Goal: Task Accomplishment & Management: Complete application form

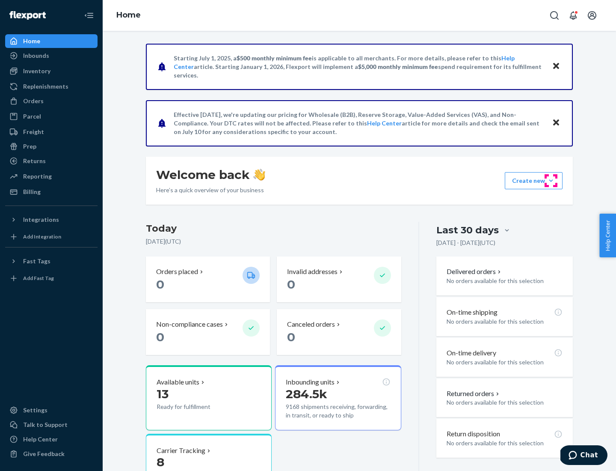
click at [551, 181] on button "Create new Create new inbound Create new order Create new product" at bounding box center [534, 180] width 58 height 17
click at [51, 56] on div "Inbounds" at bounding box center [51, 56] width 91 height 12
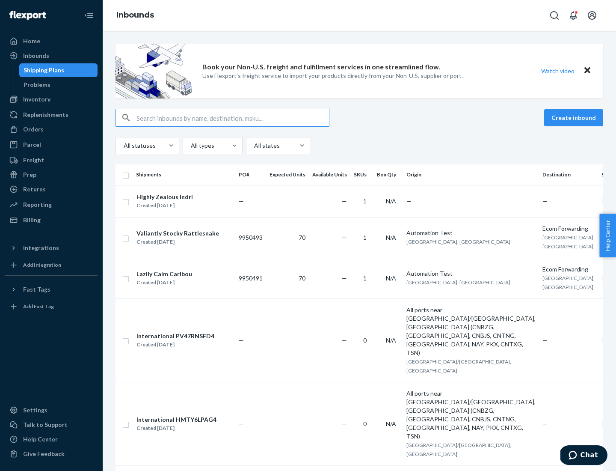
click at [575, 118] on button "Create inbound" at bounding box center [573, 117] width 59 height 17
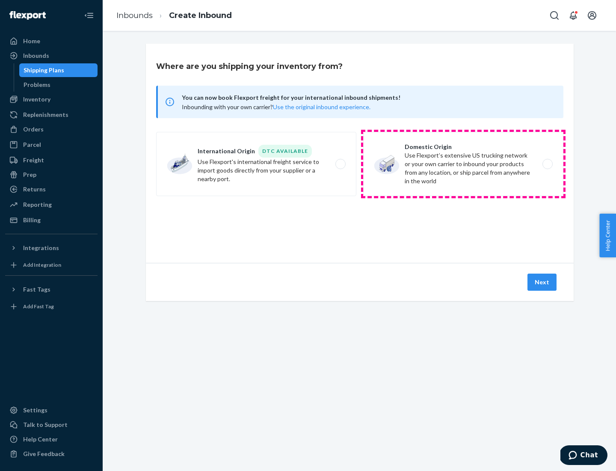
click at [463, 164] on label "Domestic Origin Use Flexport’s extensive US trucking network or your own carrie…" at bounding box center [463, 164] width 200 height 64
click at [547, 164] on input "Domestic Origin Use Flexport’s extensive US trucking network or your own carrie…" at bounding box center [550, 164] width 6 height 6
radio input "true"
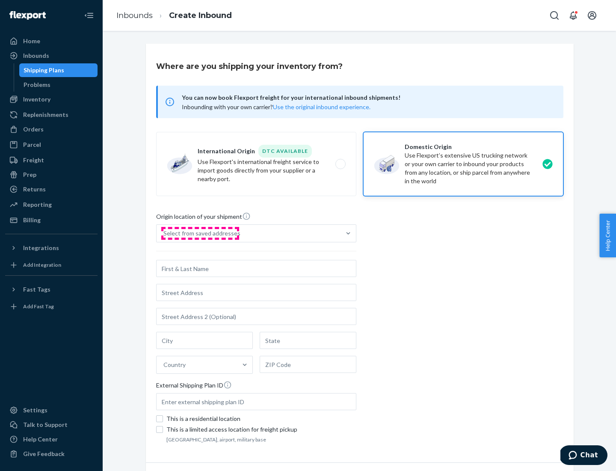
click at [200, 233] on div "Select from saved addresses" at bounding box center [201, 233] width 77 height 9
click at [164, 233] on input "Select from saved addresses" at bounding box center [163, 233] width 1 height 9
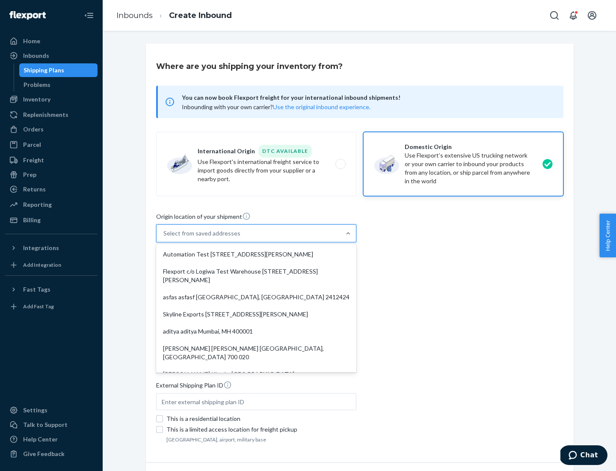
scroll to position [3, 0]
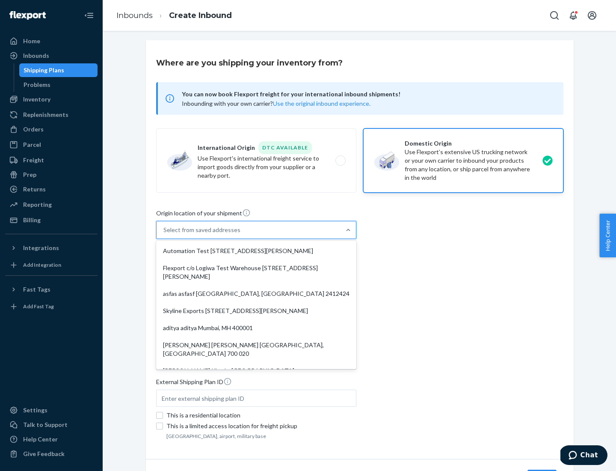
click at [256, 251] on div "Automation Test [STREET_ADDRESS][PERSON_NAME]" at bounding box center [256, 250] width 197 height 17
click at [164, 234] on input "option Automation Test [STREET_ADDRESS][PERSON_NAME]. 9 results available. Use …" at bounding box center [163, 230] width 1 height 9
type input "Automation Test"
type input "9th Floor"
type input "[GEOGRAPHIC_DATA]"
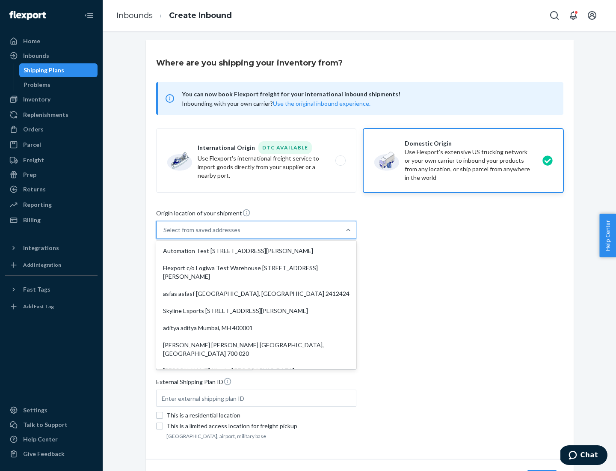
type input "CA"
type input "94104"
type input "[STREET_ADDRESS][PERSON_NAME]"
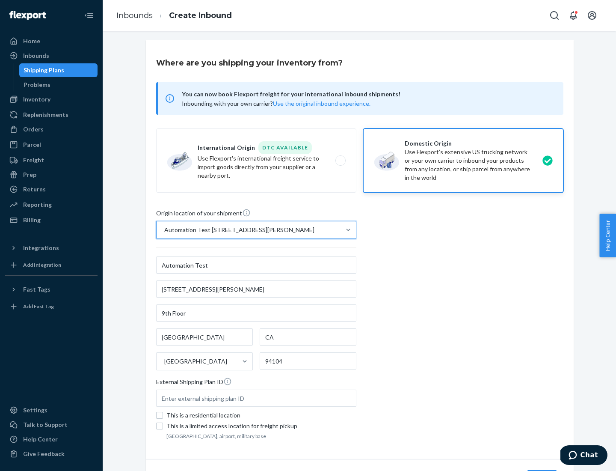
scroll to position [50, 0]
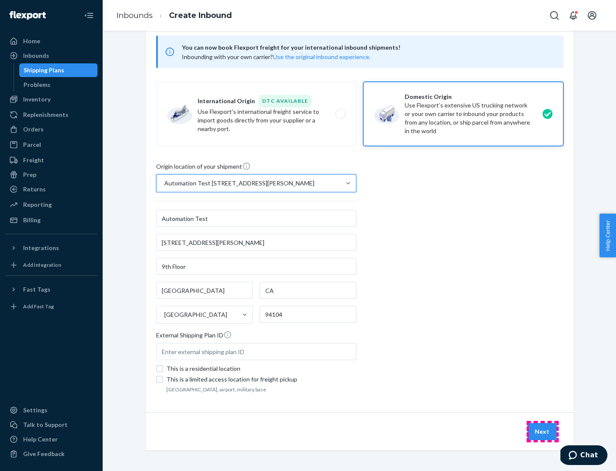
click at [543, 431] on button "Next" at bounding box center [542, 431] width 29 height 17
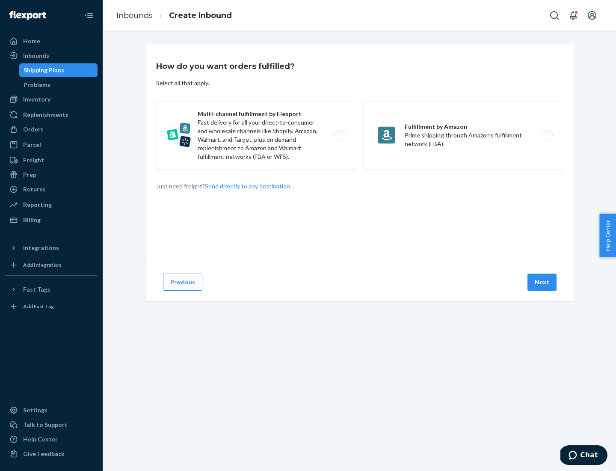
click at [256, 135] on label "Multi-channel fulfillment by Flexport Fast delivery for all your direct-to-cons…" at bounding box center [256, 135] width 200 height 68
click at [340, 135] on input "Multi-channel fulfillment by Flexport Fast delivery for all your direct-to-cons…" at bounding box center [343, 136] width 6 height 6
radio input "true"
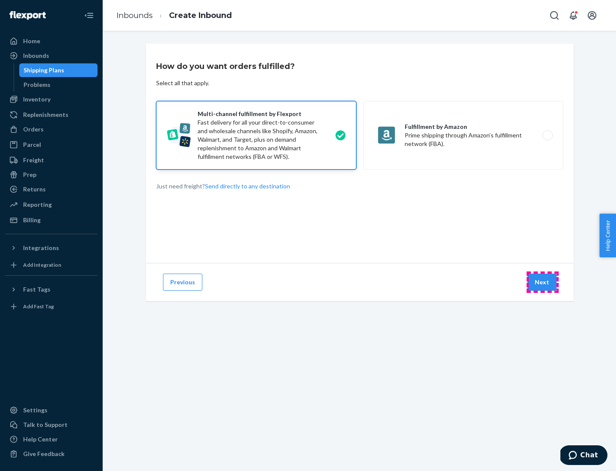
click at [543, 282] on button "Next" at bounding box center [542, 281] width 29 height 17
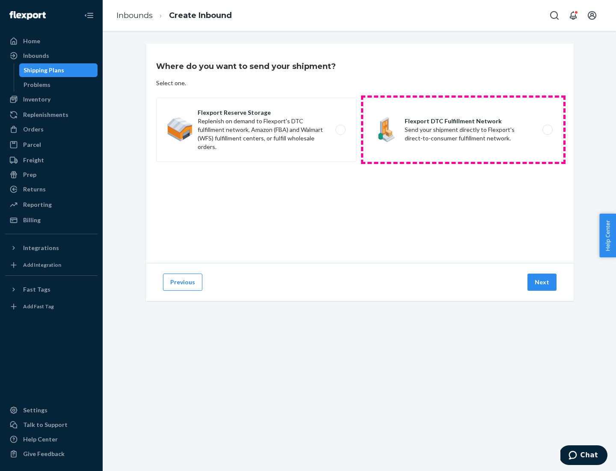
click at [463, 130] on label "Flexport DTC Fulfillment Network Send your shipment directly to Flexport's dire…" at bounding box center [463, 130] width 200 height 64
click at [547, 130] on input "Flexport DTC Fulfillment Network Send your shipment directly to Flexport's dire…" at bounding box center [550, 130] width 6 height 6
radio input "true"
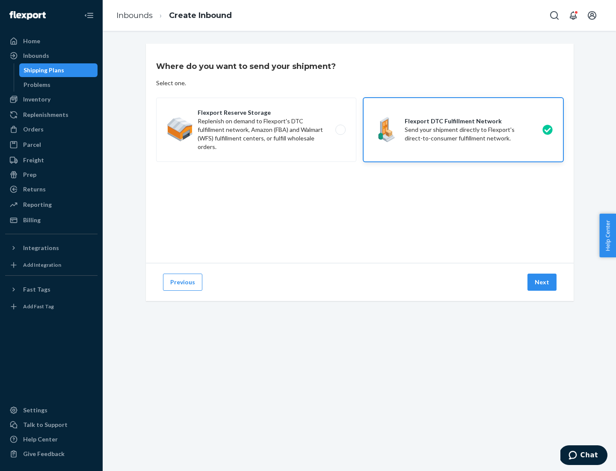
click at [543, 282] on button "Next" at bounding box center [542, 281] width 29 height 17
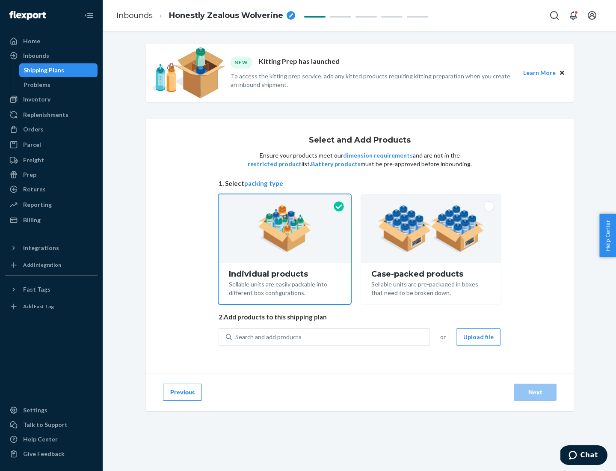
click at [431, 229] on img at bounding box center [431, 228] width 107 height 47
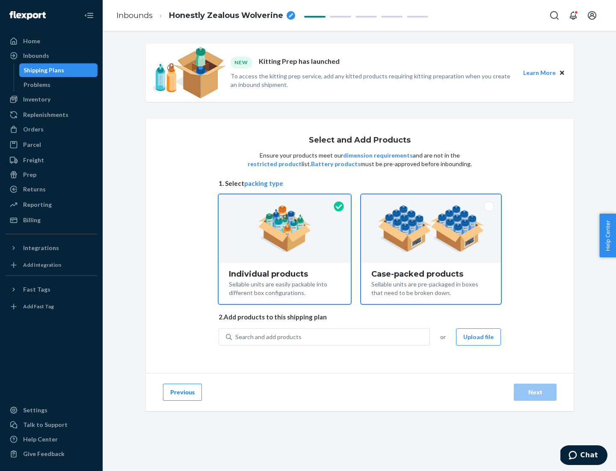
click at [431, 200] on input "Case-packed products Sellable units are pre-packaged in boxes that need to be b…" at bounding box center [431, 197] width 6 height 6
radio input "true"
radio input "false"
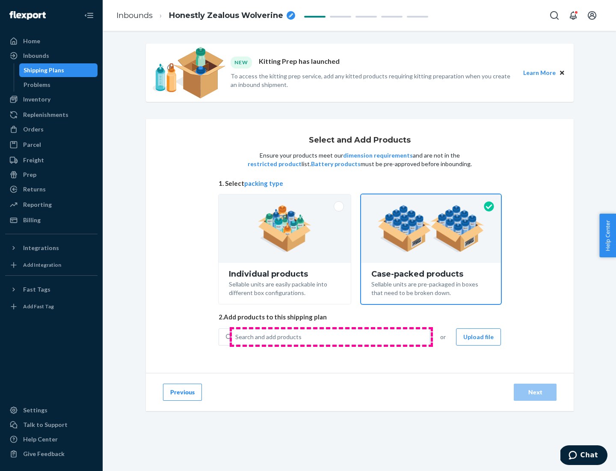
click at [331, 336] on div "Search and add products" at bounding box center [331, 336] width 198 height 15
click at [236, 336] on input "Search and add products" at bounding box center [235, 336] width 1 height 9
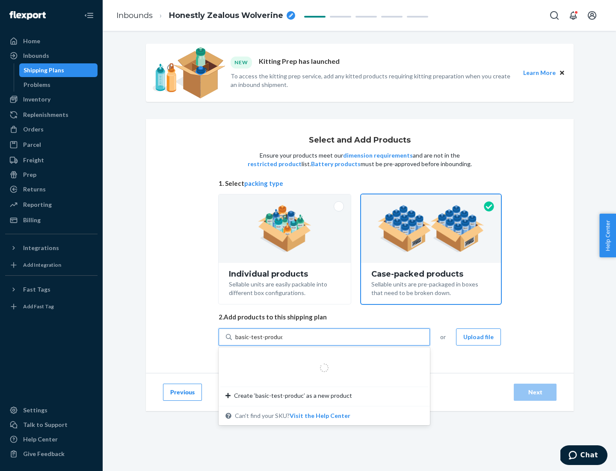
type input "basic-test-product-1"
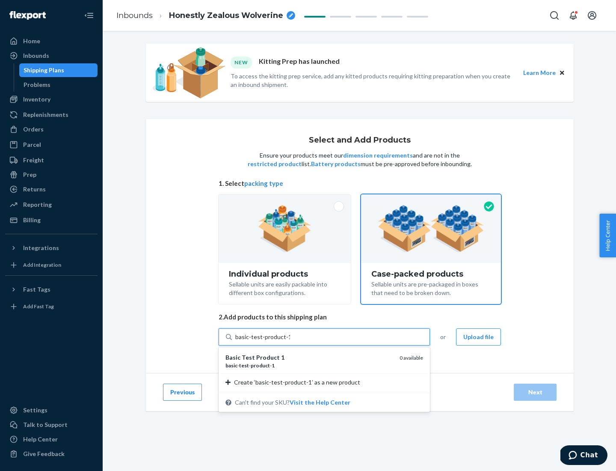
click at [309, 365] on div "basic - test - product - 1" at bounding box center [309, 365] width 167 height 7
click at [290, 341] on input "basic-test-product-1" at bounding box center [262, 336] width 55 height 9
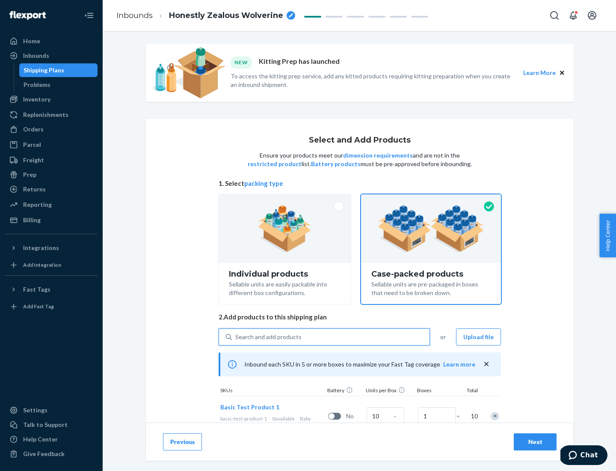
scroll to position [31, 0]
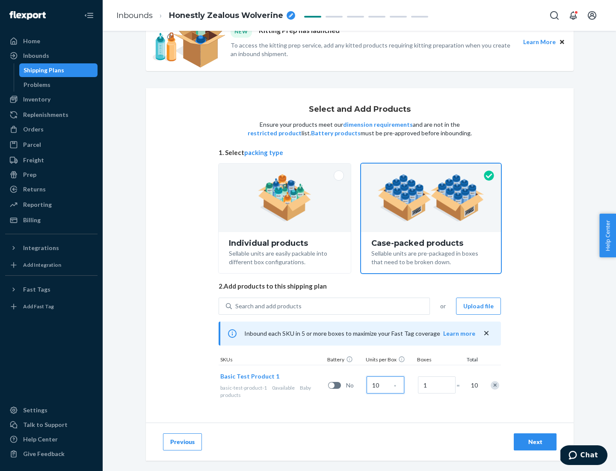
type input "10"
type input "7"
click at [535, 442] on div "Next" at bounding box center [535, 441] width 28 height 9
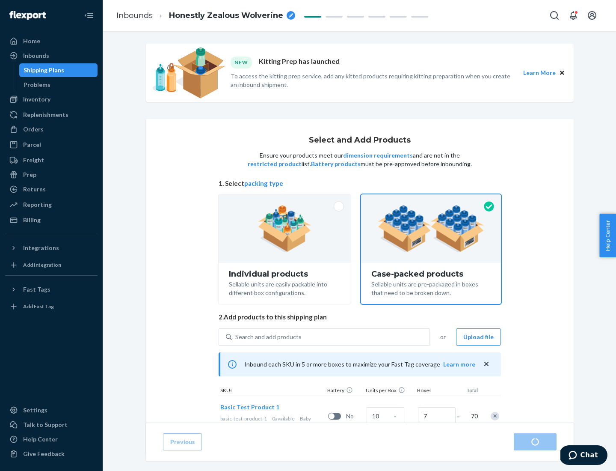
radio input "true"
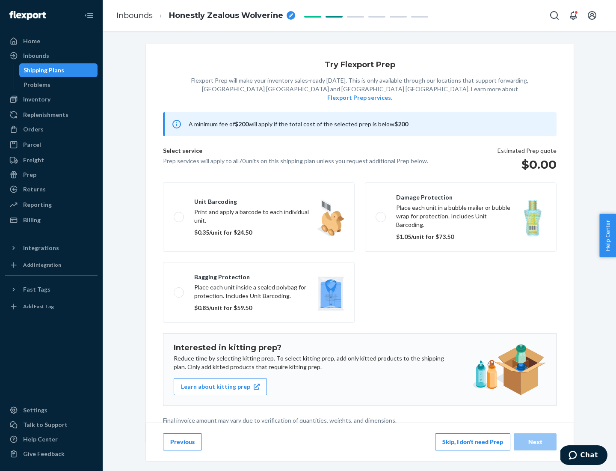
scroll to position [2, 0]
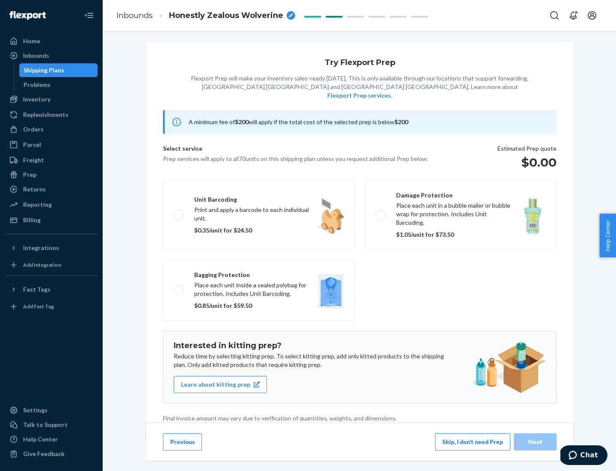
click at [259, 273] on label "Bagging protection Place each unit inside a sealed polybag for protection. Incl…" at bounding box center [259, 290] width 192 height 61
click at [179, 287] on input "Bagging protection Place each unit inside a sealed polybag for protection. Incl…" at bounding box center [177, 290] width 6 height 6
checkbox input "true"
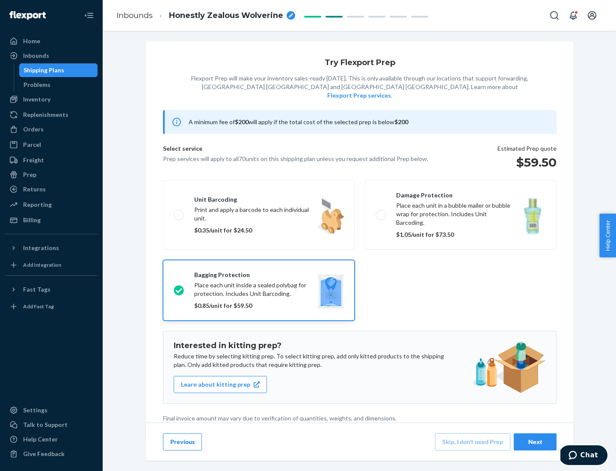
click at [535, 441] on div "Next" at bounding box center [535, 441] width 28 height 9
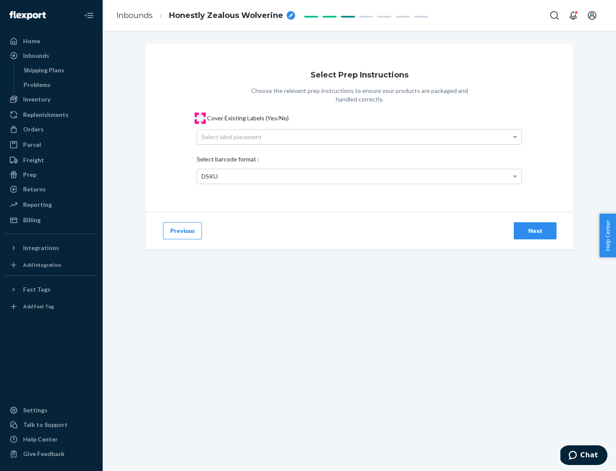
click at [200, 118] on input "Cover Existing Labels (Yes/No)" at bounding box center [200, 118] width 7 height 7
checkbox input "true"
click at [359, 137] on div "Select label placement" at bounding box center [359, 137] width 324 height 15
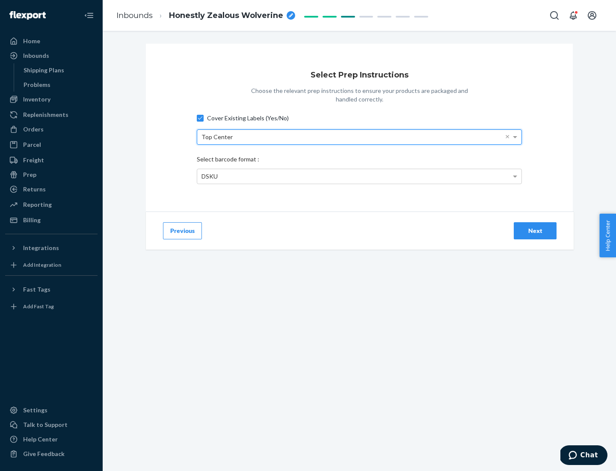
click at [359, 176] on div "DSKU" at bounding box center [359, 176] width 324 height 15
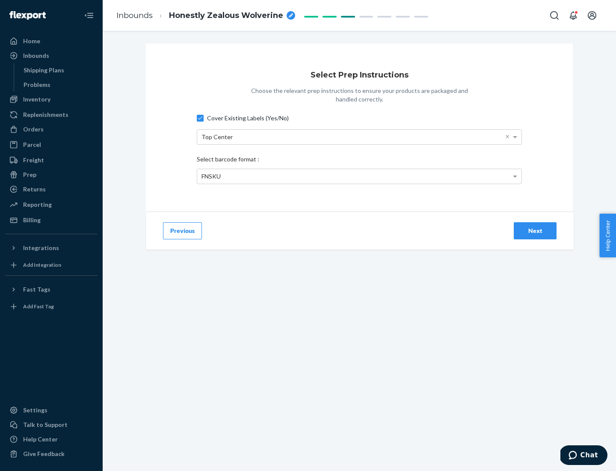
click at [535, 230] on div "Next" at bounding box center [535, 230] width 28 height 9
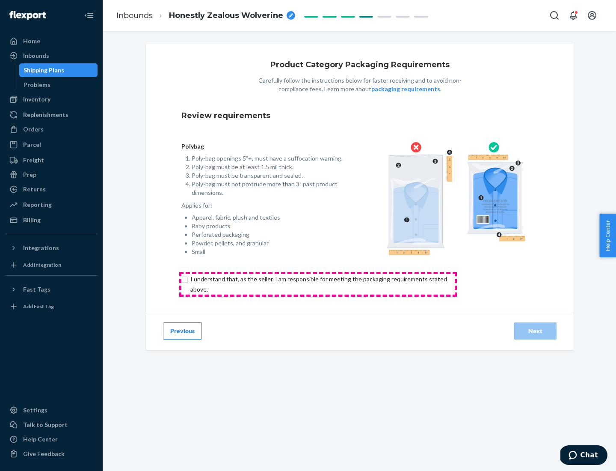
click at [318, 284] on input "checkbox" at bounding box center [323, 284] width 285 height 21
checkbox input "true"
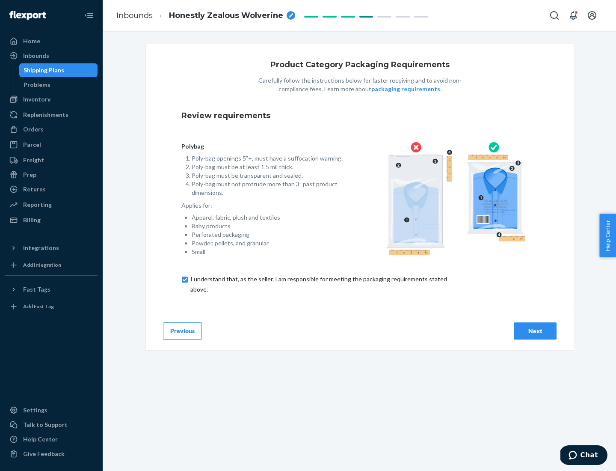
click at [535, 330] on div "Next" at bounding box center [535, 330] width 28 height 9
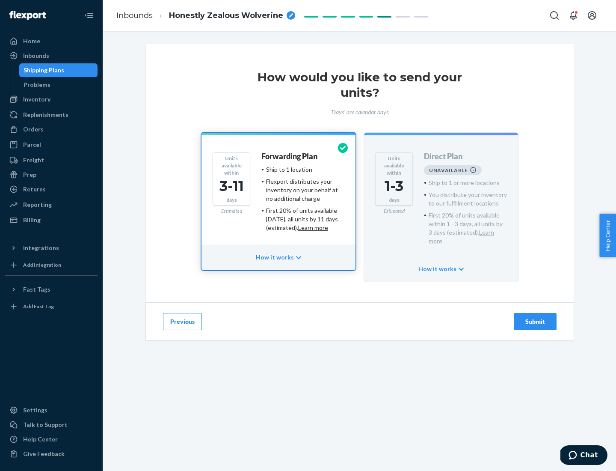
click at [290, 156] on h4 "Forwarding Plan" at bounding box center [289, 156] width 56 height 9
click at [535, 317] on div "Submit" at bounding box center [535, 321] width 28 height 9
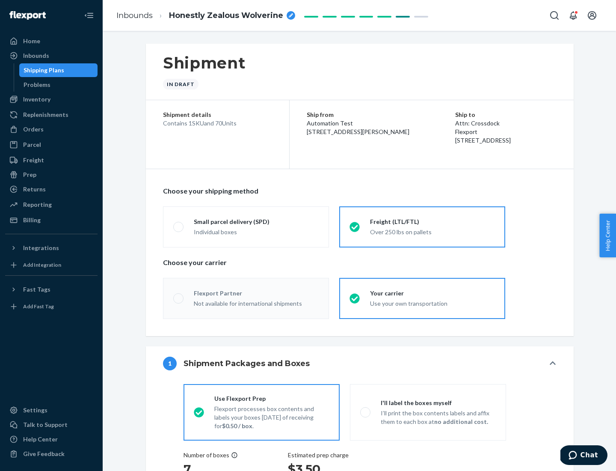
radio input "true"
radio input "false"
radio input "true"
radio input "false"
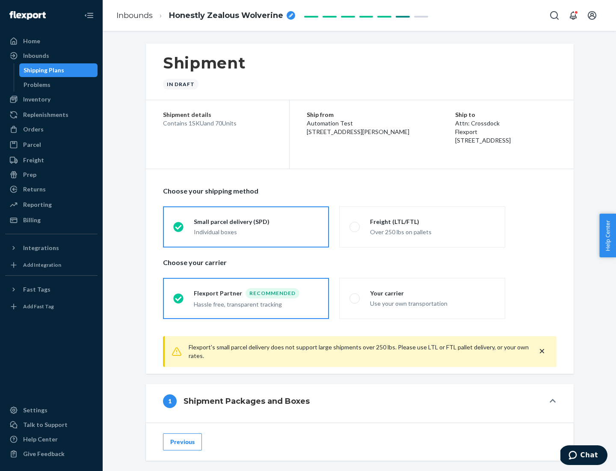
click at [422, 226] on div "Over 250 lbs on pallets" at bounding box center [432, 231] width 125 height 10
click at [355, 226] on input "Freight (LTL/FTL) Over 250 lbs on pallets" at bounding box center [353, 227] width 6 height 6
radio input "true"
radio input "false"
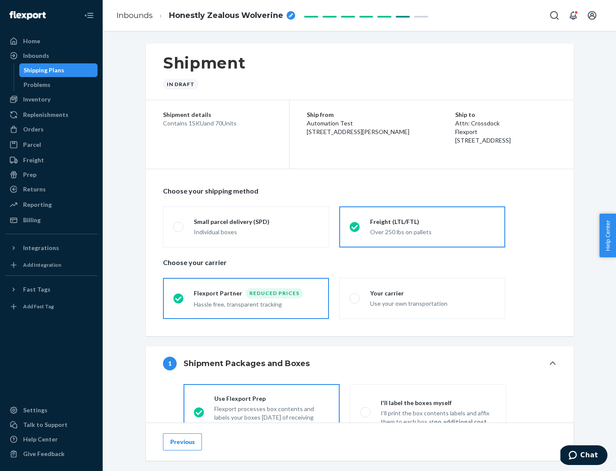
scroll to position [47, 0]
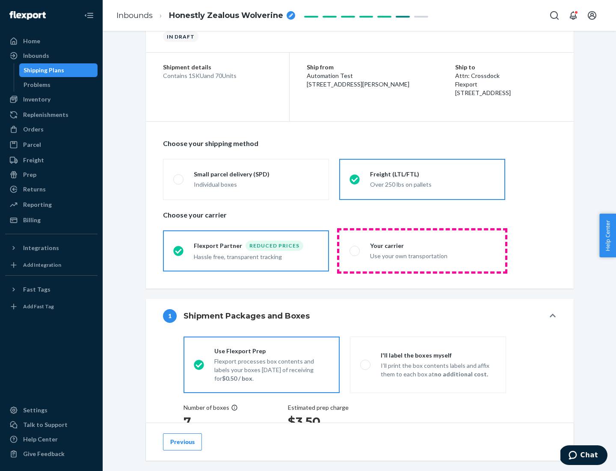
click at [422, 250] on div "Use your own transportation" at bounding box center [432, 255] width 125 height 10
click at [355, 250] on input "Your carrier Use your own transportation" at bounding box center [353, 251] width 6 height 6
radio input "true"
radio input "false"
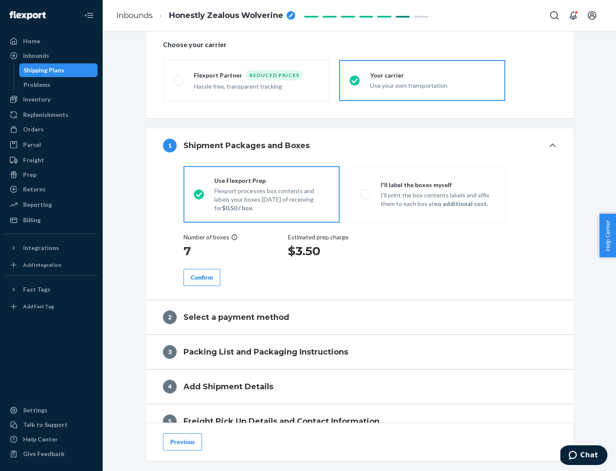
scroll to position [161, 0]
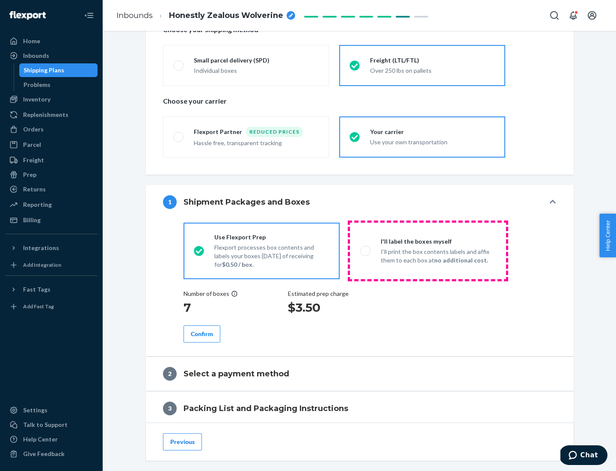
click at [428, 250] on p "I’ll print the box contents labels and affix them to each box at no additional …" at bounding box center [438, 255] width 115 height 17
click at [366, 250] on input "I'll label the boxes myself I’ll print the box contents labels and affix them t…" at bounding box center [363, 251] width 6 height 6
radio input "true"
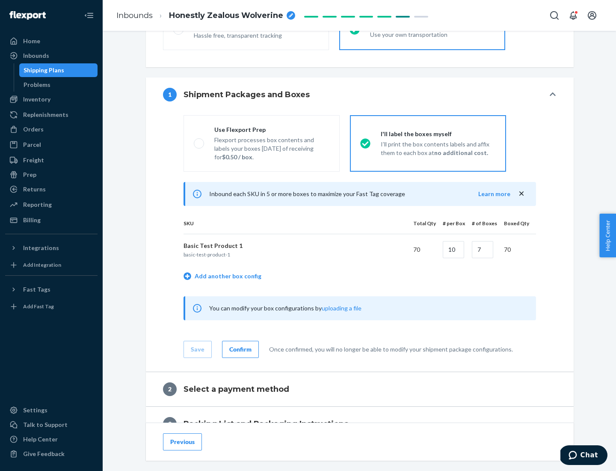
scroll to position [148, 0]
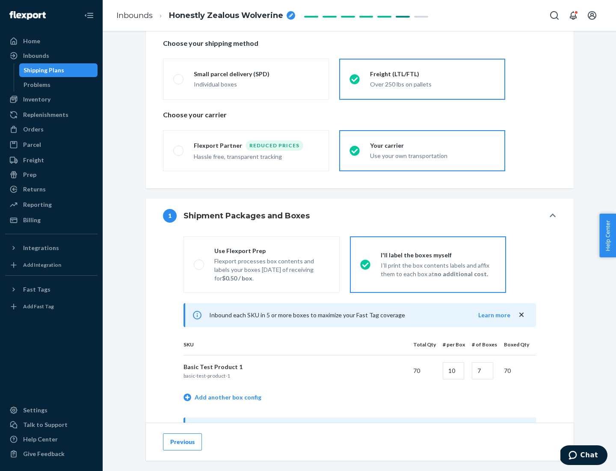
click at [272, 250] on div "Use Flexport Prep" at bounding box center [271, 250] width 115 height 9
click at [199, 261] on input "Use Flexport Prep Flexport processes box contents and labels your boxes [DATE] …" at bounding box center [197, 264] width 6 height 6
radio input "true"
radio input "false"
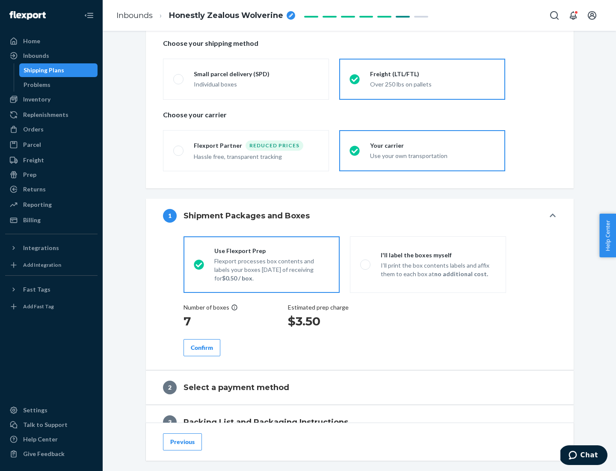
scroll to position [244, 0]
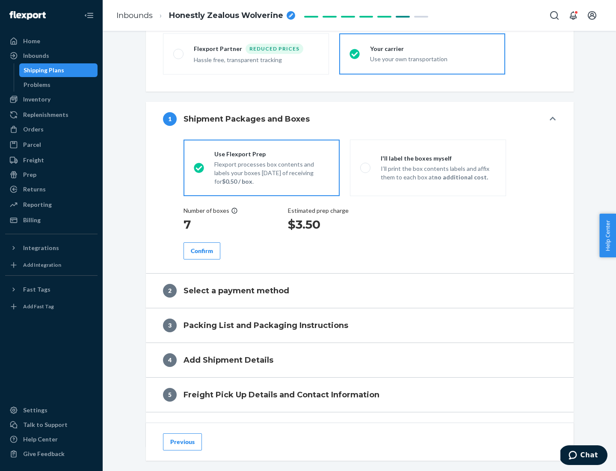
click at [202, 250] on div "Confirm" at bounding box center [202, 250] width 22 height 9
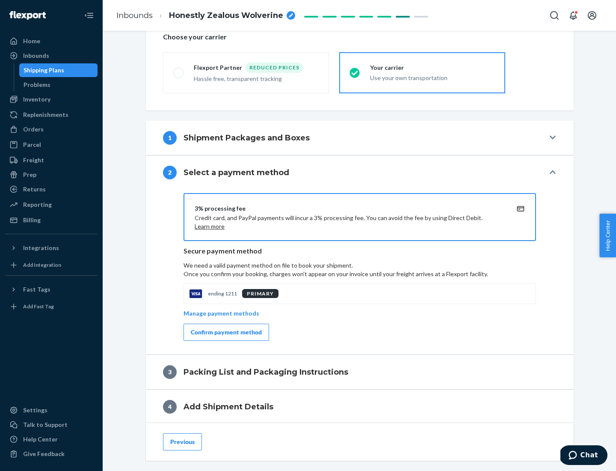
scroll to position [307, 0]
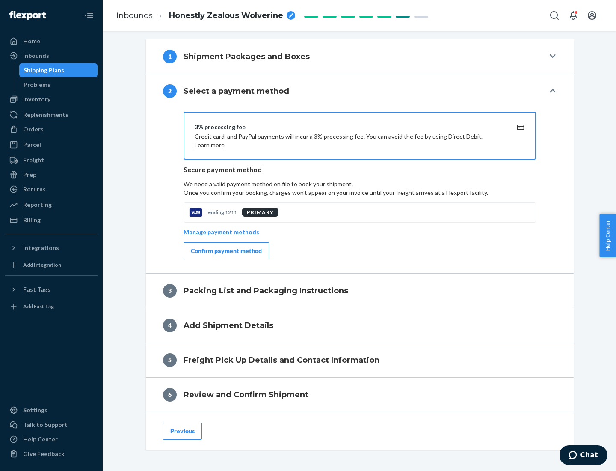
click at [226, 251] on div "Confirm payment method" at bounding box center [226, 250] width 71 height 9
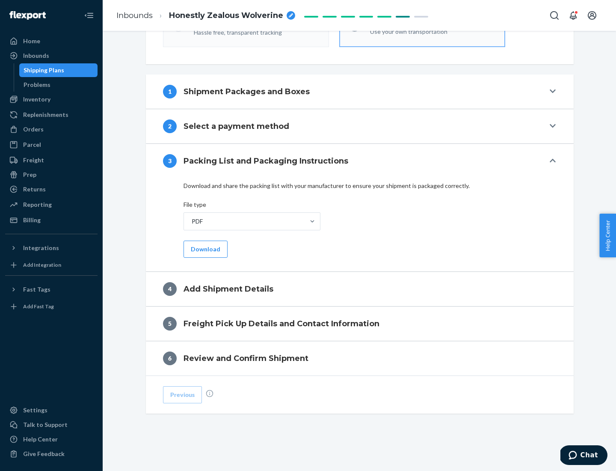
scroll to position [270, 0]
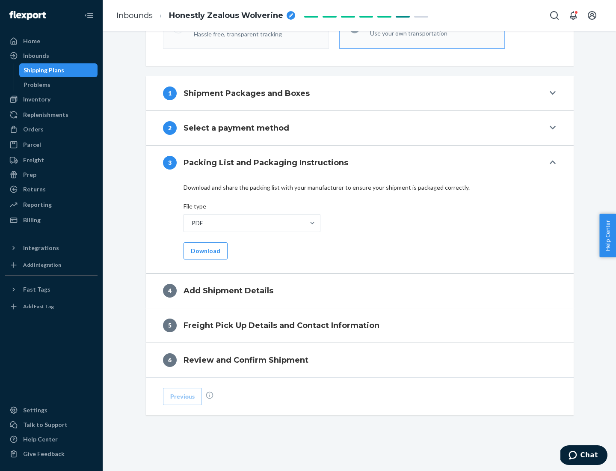
click at [205, 250] on button "Download" at bounding box center [206, 250] width 44 height 17
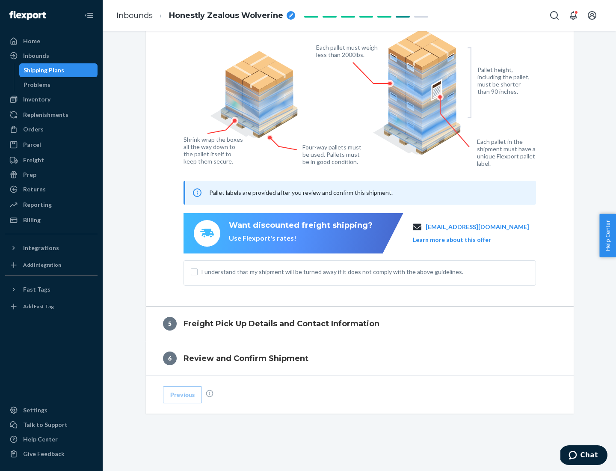
click at [360, 271] on span "I understand that my shipment will be turned away if it does not comply with th…" at bounding box center [365, 271] width 328 height 9
click at [198, 271] on input "I understand that my shipment will be turned away if it does not comply with th…" at bounding box center [194, 271] width 7 height 7
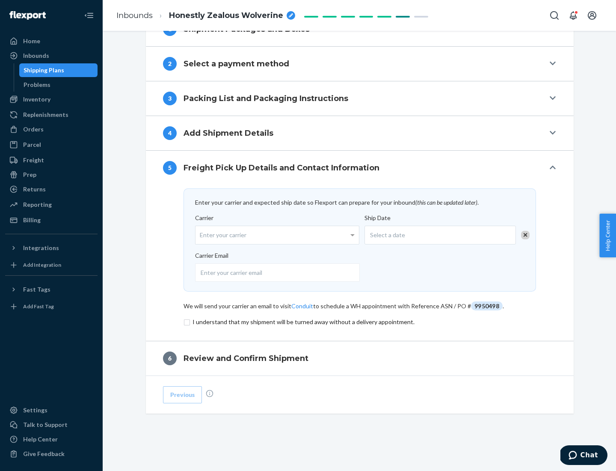
scroll to position [334, 0]
click at [360, 321] on input "checkbox" at bounding box center [360, 322] width 353 height 10
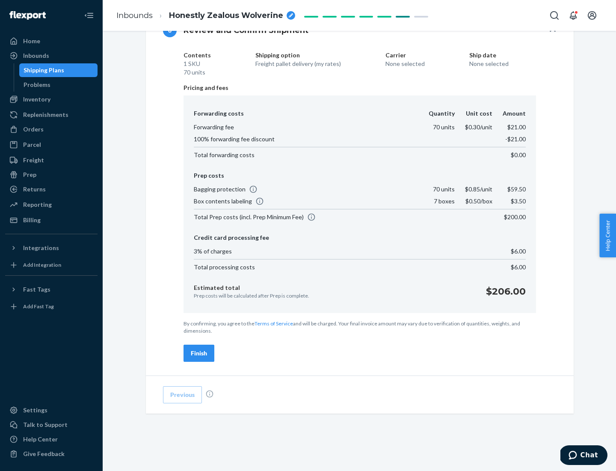
click at [199, 353] on div "Finish" at bounding box center [199, 353] width 16 height 9
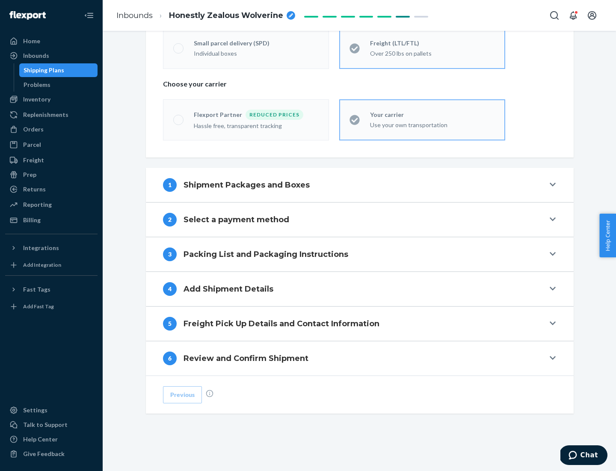
scroll to position [178, 0]
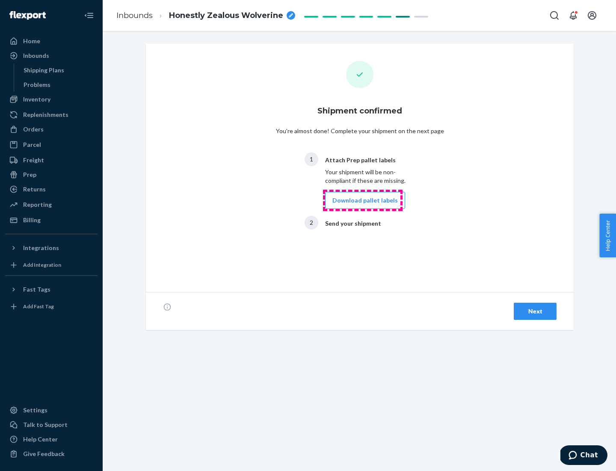
click at [363, 200] on button "Download pallet labels" at bounding box center [365, 200] width 80 height 17
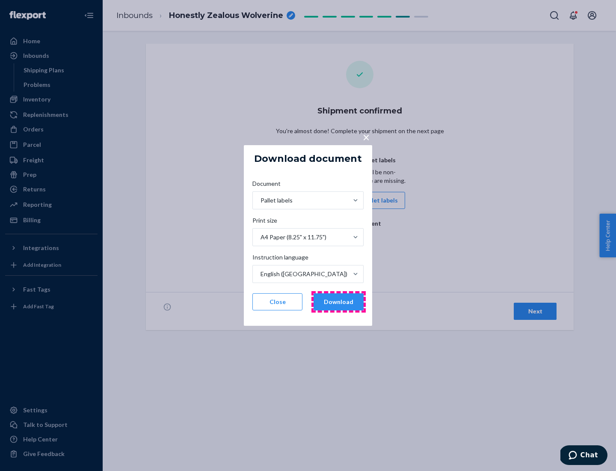
click at [338, 302] on button "Download" at bounding box center [339, 301] width 50 height 17
click at [366, 137] on span "×" at bounding box center [366, 137] width 7 height 15
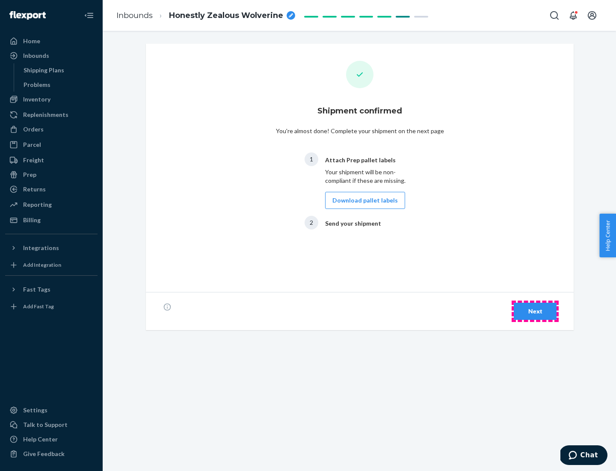
click at [535, 311] on div "Next" at bounding box center [535, 311] width 28 height 9
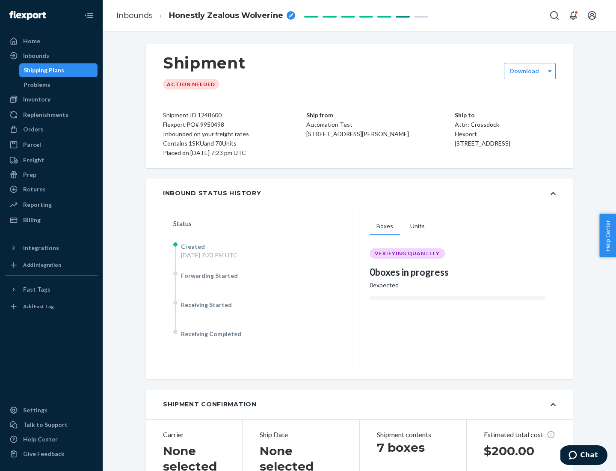
scroll to position [184, 0]
